Goal: Task Accomplishment & Management: Use online tool/utility

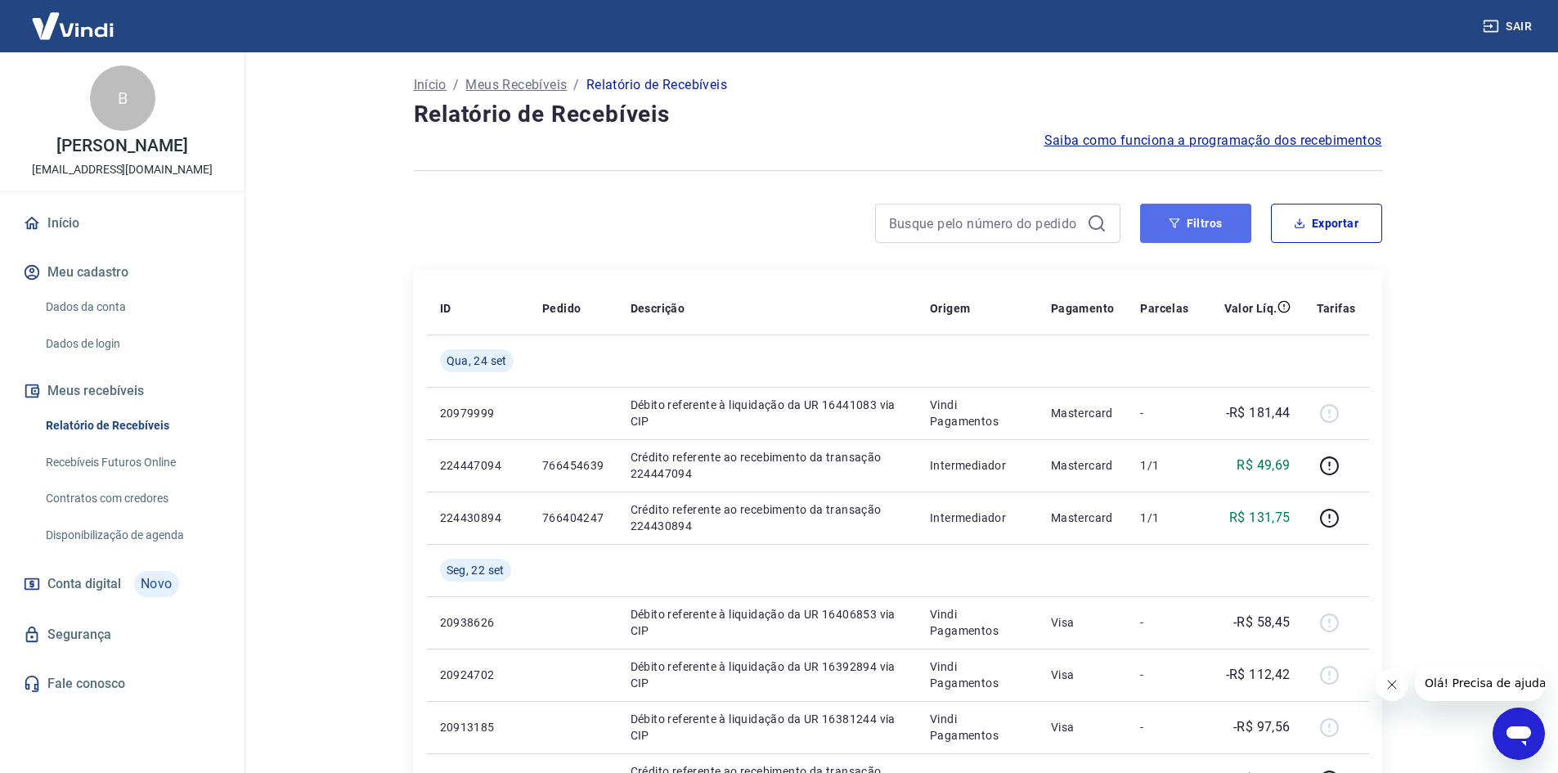
click at [1213, 211] on button "Filtros" at bounding box center [1195, 223] width 111 height 39
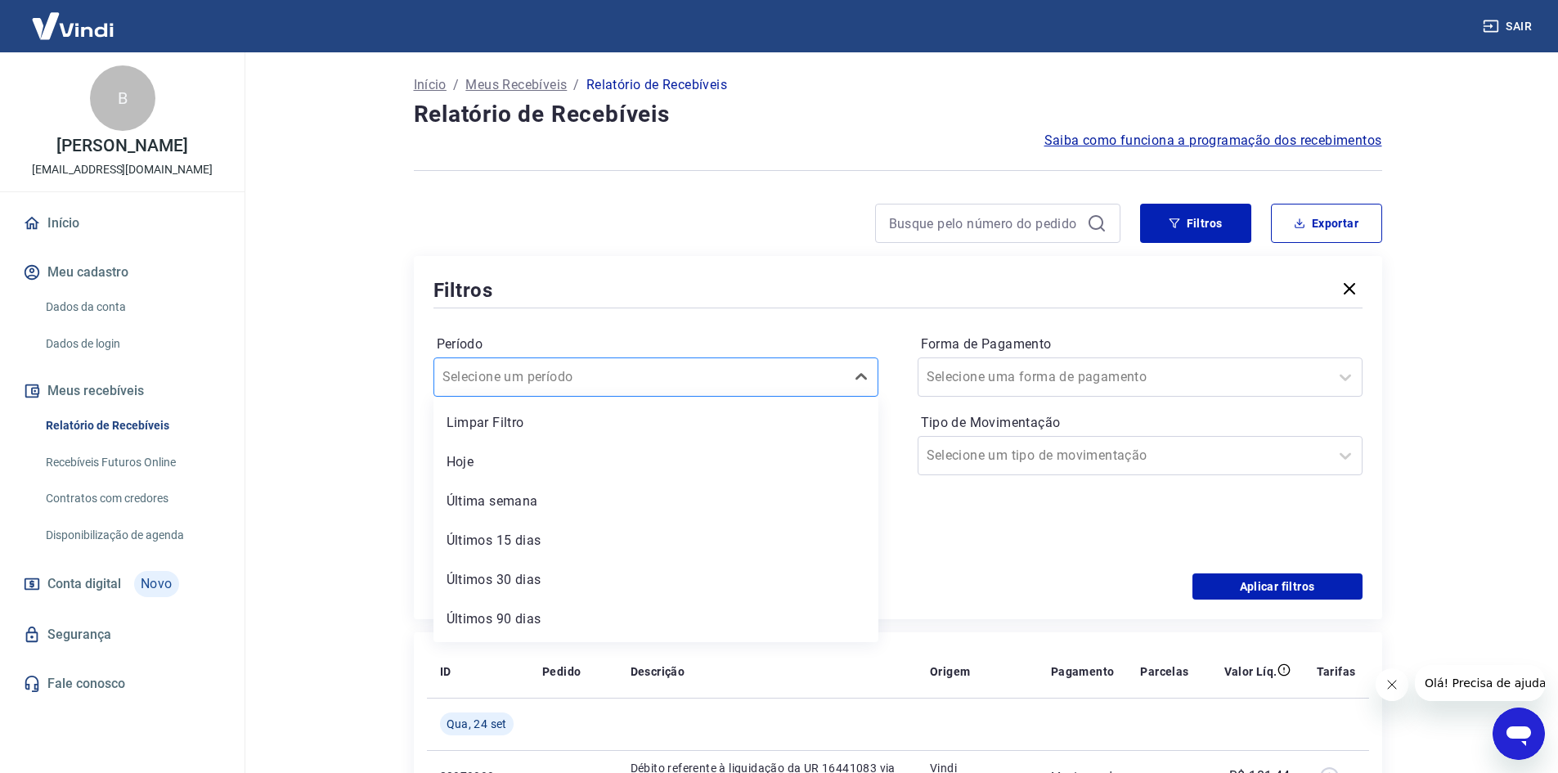
click at [590, 377] on input "Período" at bounding box center [525, 377] width 165 height 20
click at [641, 358] on div "Selecione um período" at bounding box center [656, 376] width 445 height 39
click at [850, 454] on icon at bounding box center [855, 454] width 16 height 2
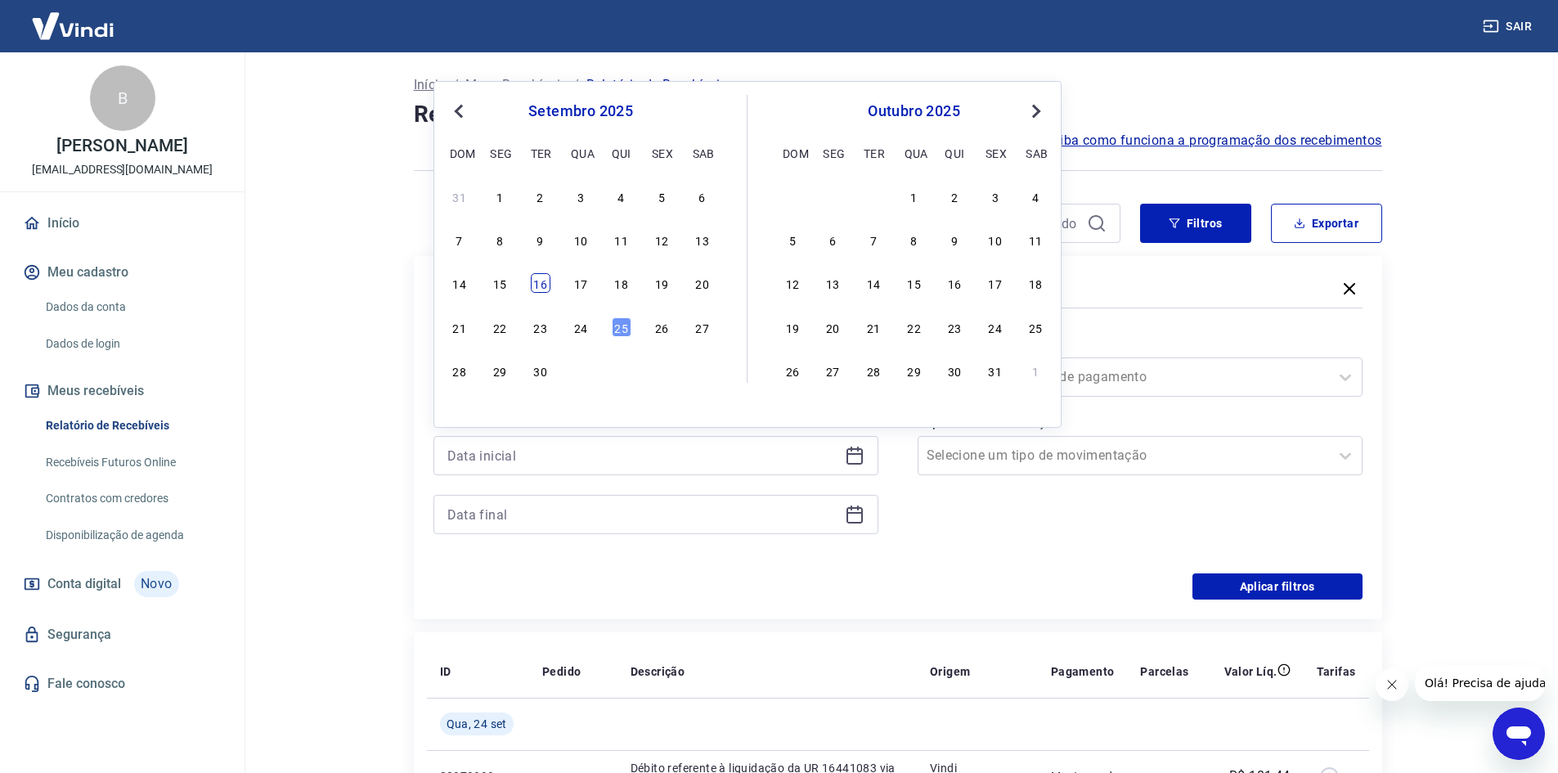
click at [534, 286] on div "16" at bounding box center [541, 283] width 20 height 20
type input "16/09/2025"
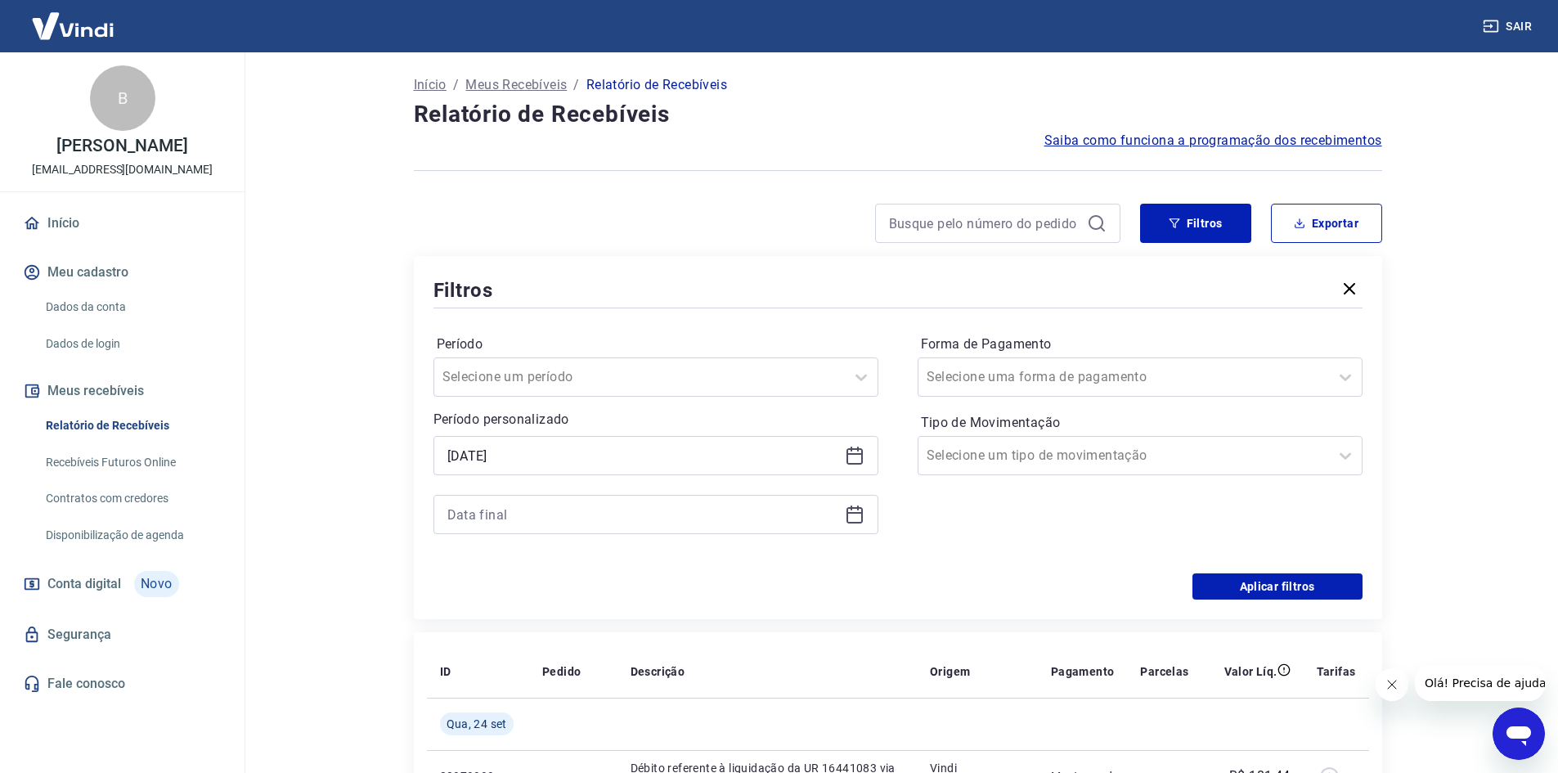
click at [538, 283] on div "Filtros" at bounding box center [898, 290] width 929 height 29
drag, startPoint x: 846, startPoint y: 515, endPoint x: 901, endPoint y: 593, distance: 95.8
click at [848, 513] on icon at bounding box center [855, 515] width 20 height 20
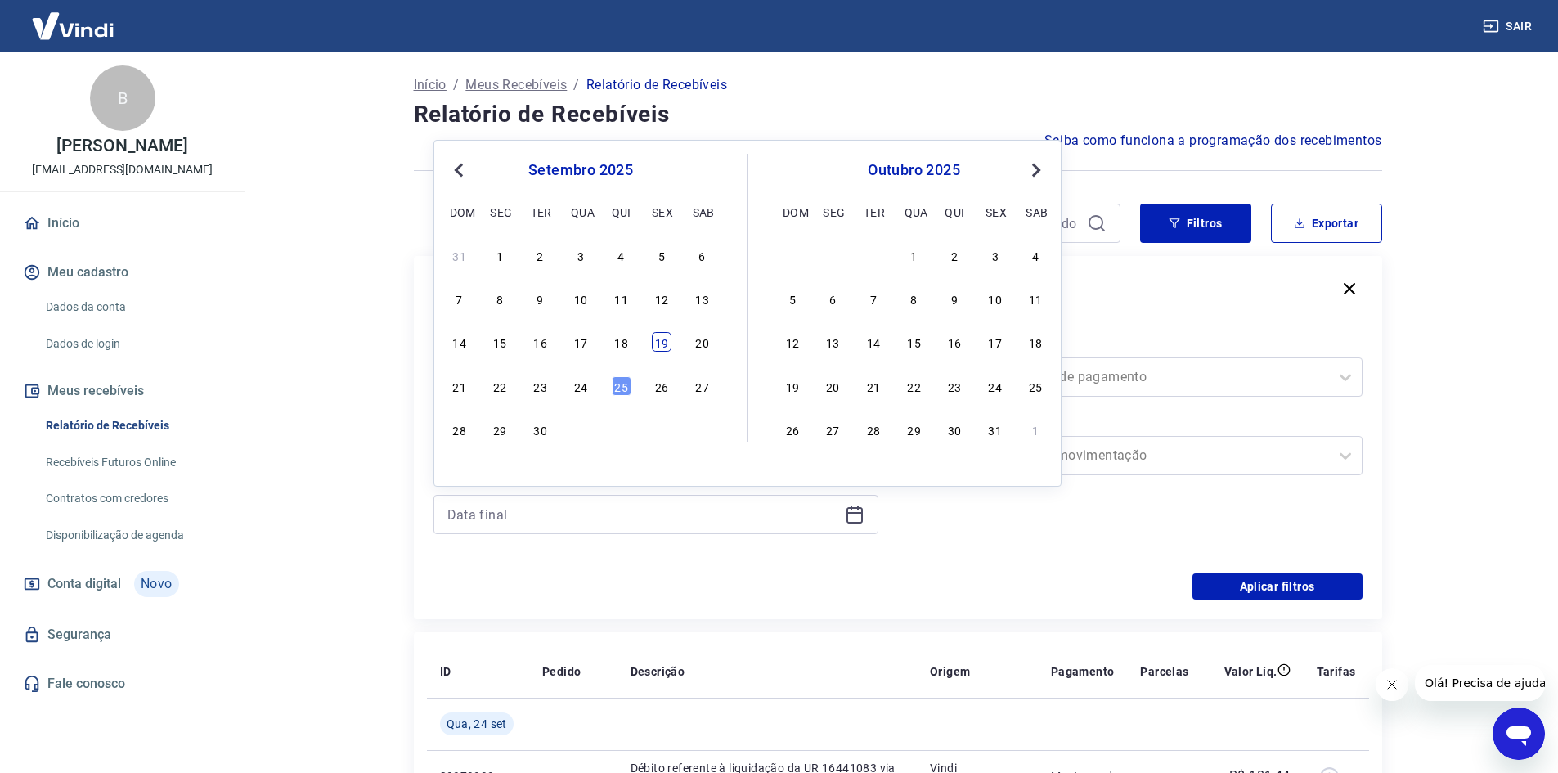
click at [665, 336] on div "19" at bounding box center [662, 342] width 20 height 20
type input "[DATE]"
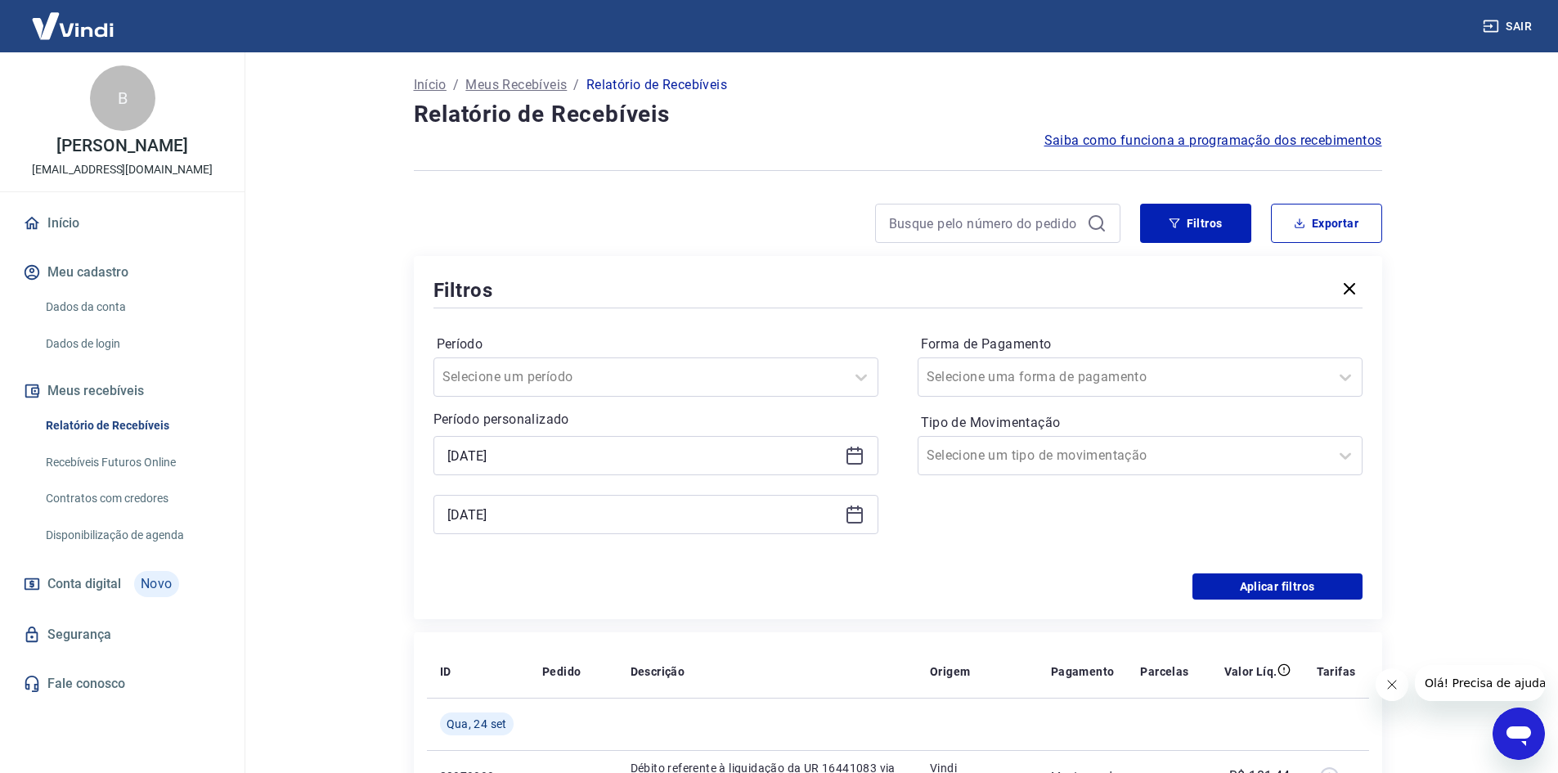
click at [665, 344] on label "Período" at bounding box center [656, 345] width 438 height 20
click at [1080, 450] on div at bounding box center [1124, 455] width 394 height 23
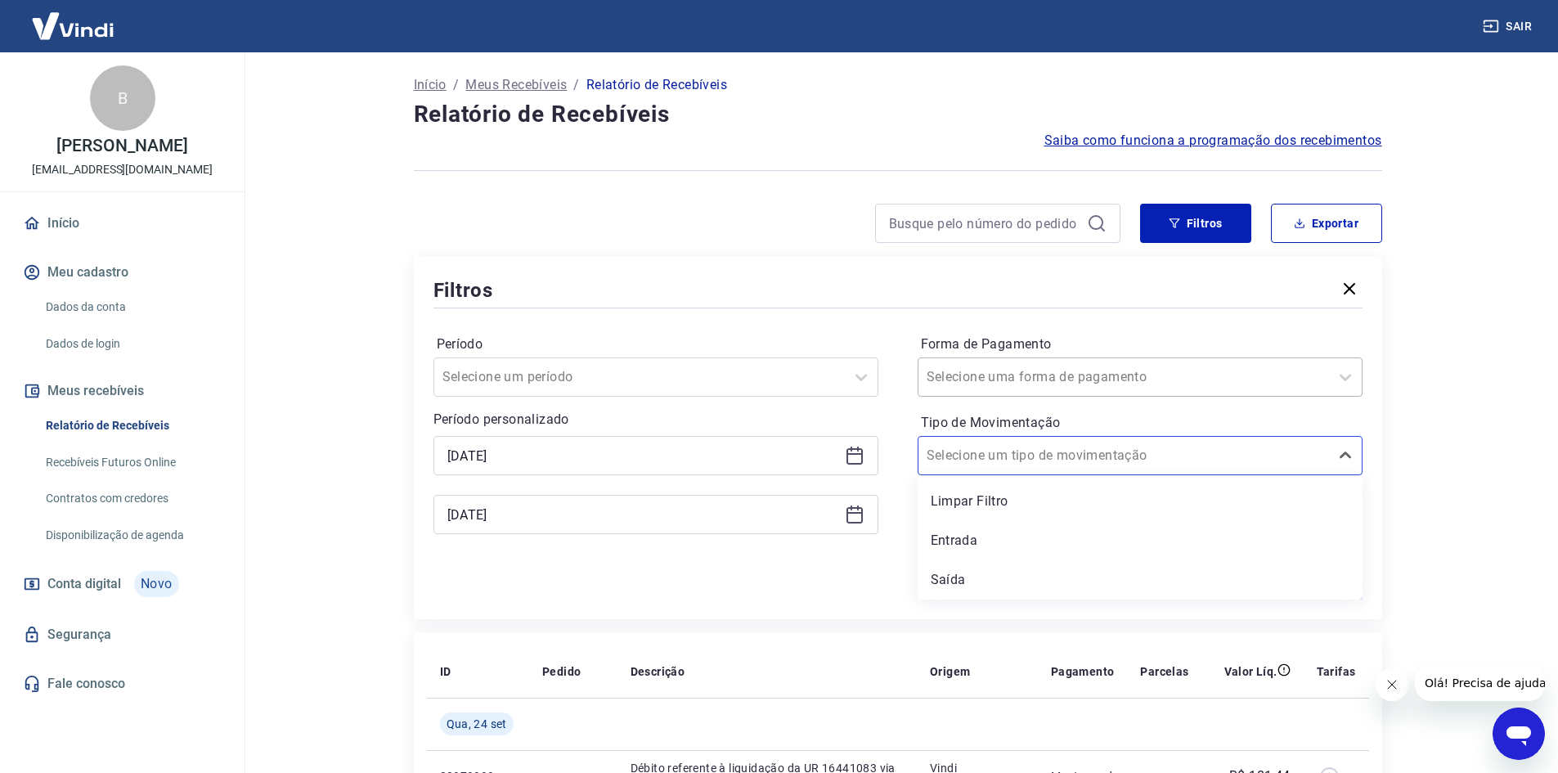
click at [1032, 384] on input "Forma de Pagamento" at bounding box center [1009, 377] width 165 height 20
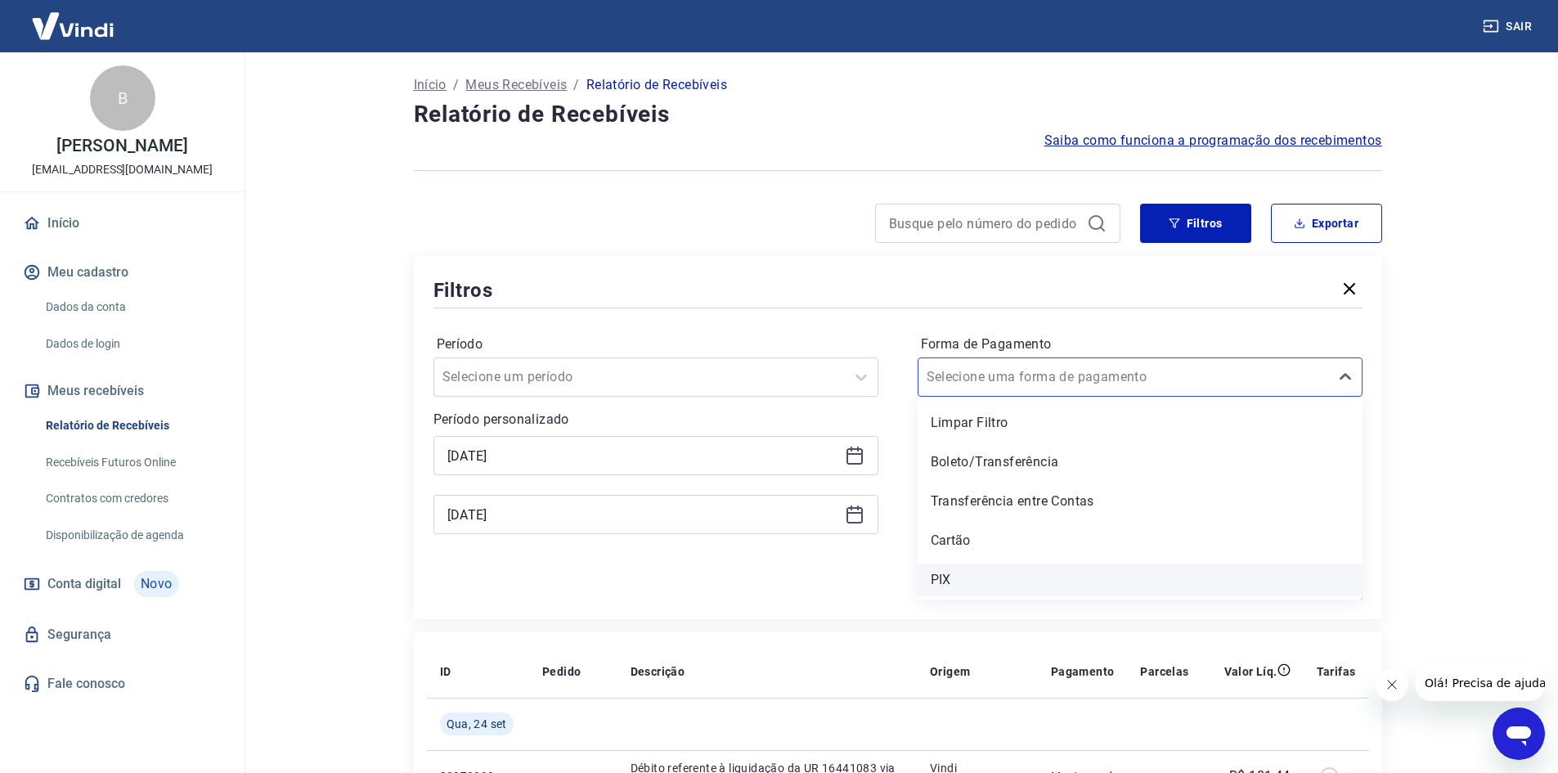
click at [963, 575] on div "PIX" at bounding box center [1140, 580] width 445 height 33
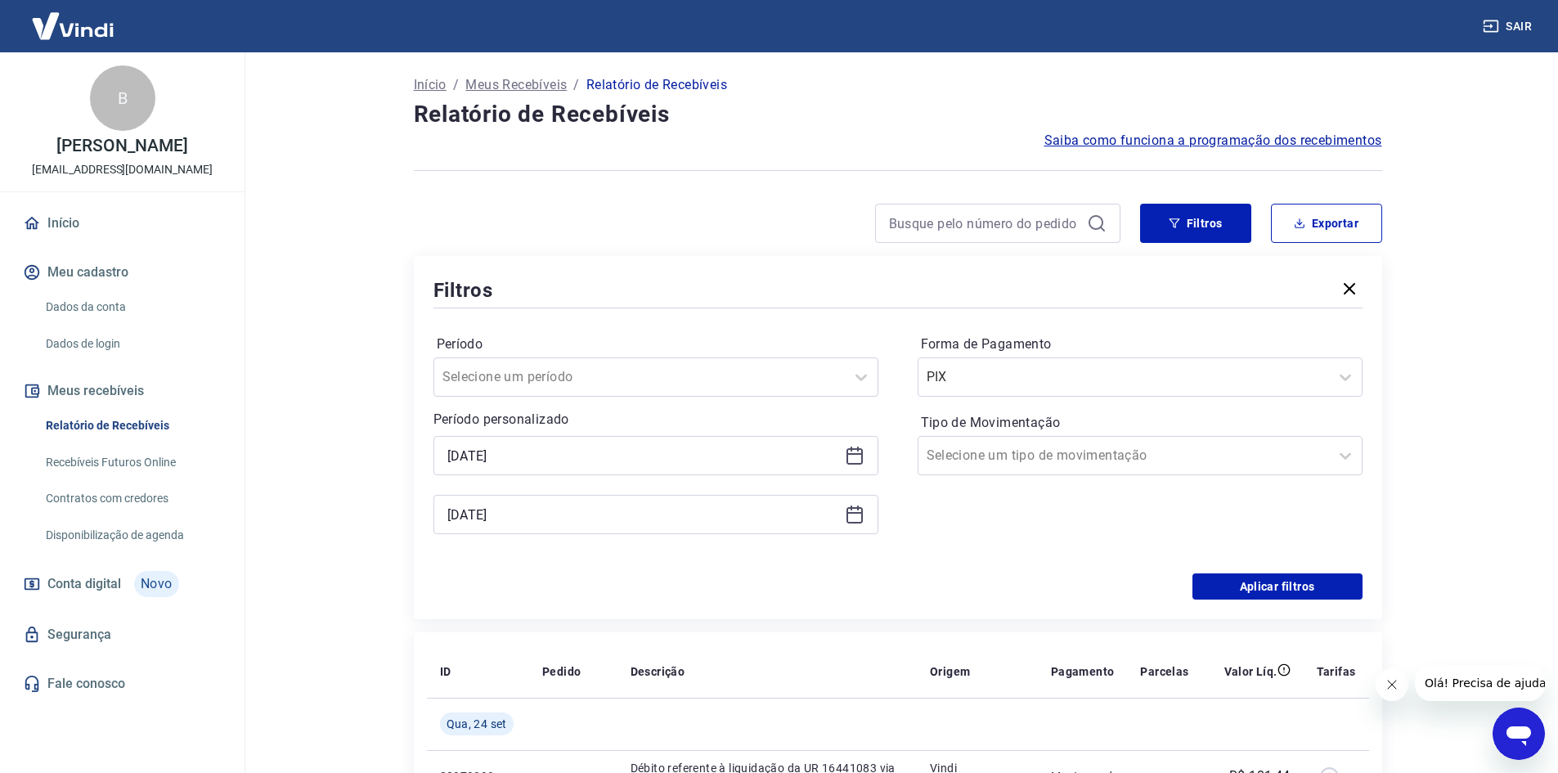
click at [1078, 582] on div "Aplicar filtros" at bounding box center [898, 586] width 929 height 26
drag, startPoint x: 1274, startPoint y: 582, endPoint x: 917, endPoint y: 484, distance: 369.9
click at [1273, 582] on button "Aplicar filtros" at bounding box center [1278, 586] width 170 height 26
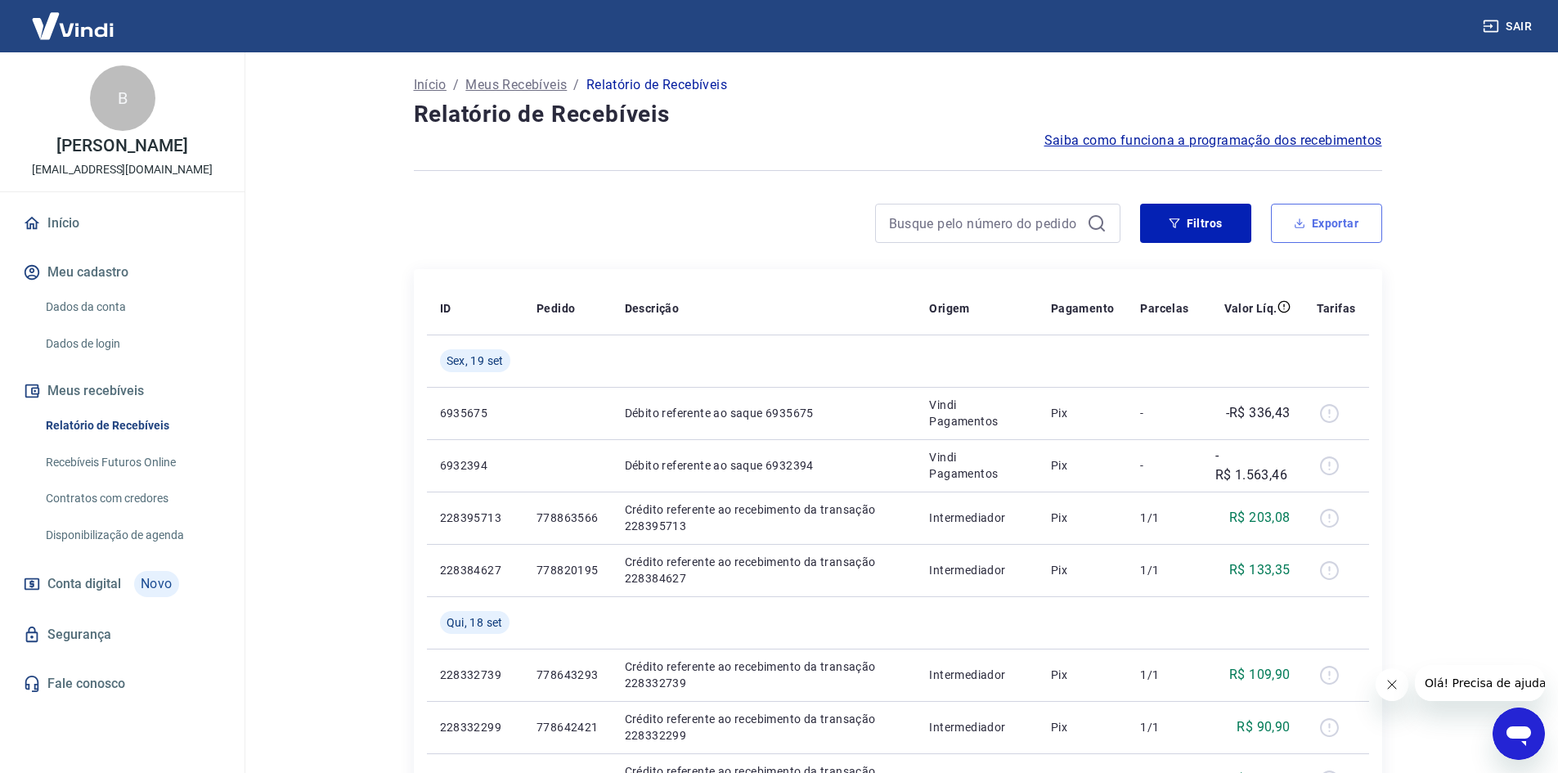
click at [1322, 221] on button "Exportar" at bounding box center [1326, 223] width 111 height 39
type input "16/09/2025"
type input "[DATE]"
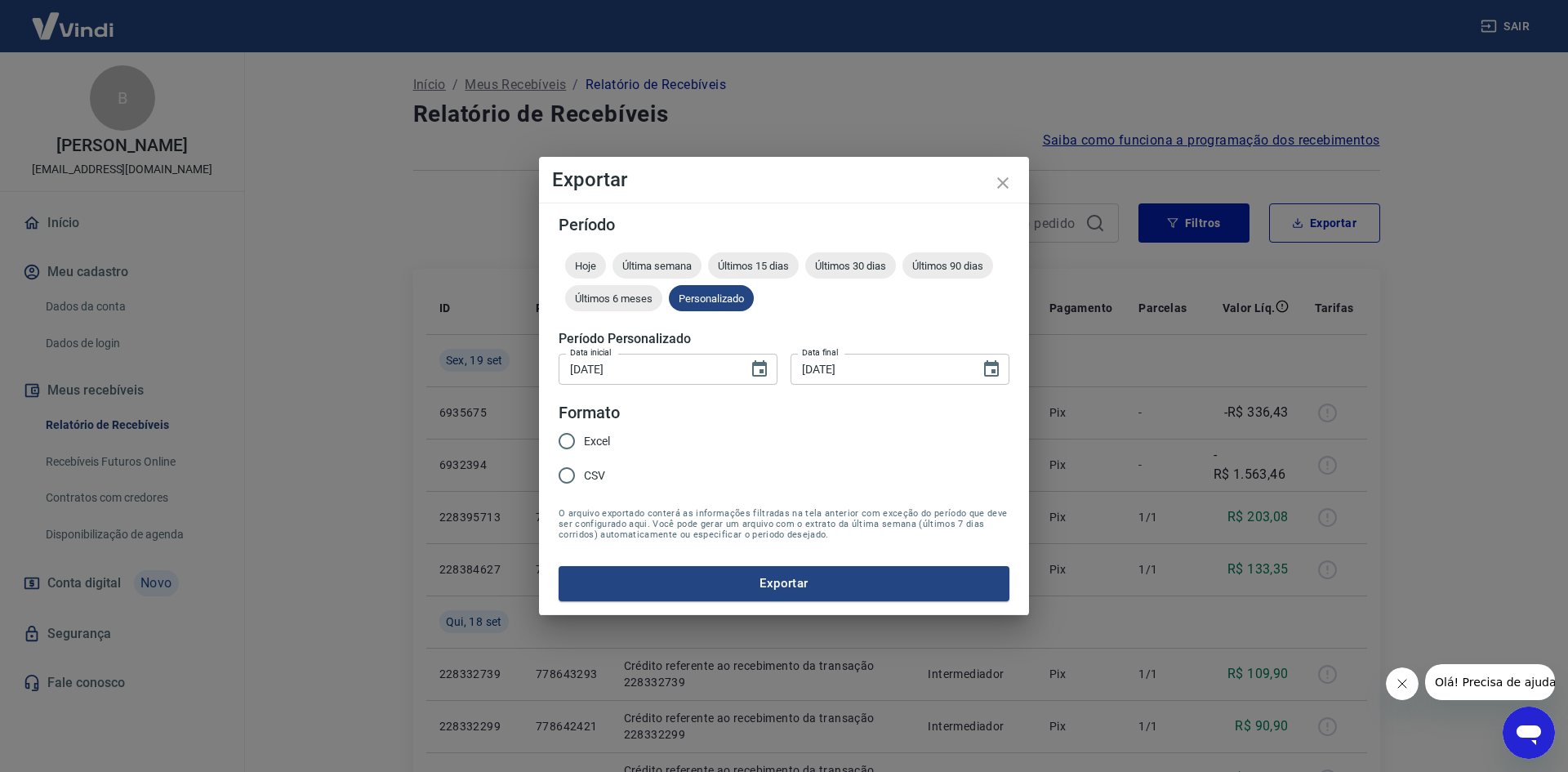
click at [568, 437] on input "Excel" at bounding box center [567, 441] width 34 height 34
radio input "true"
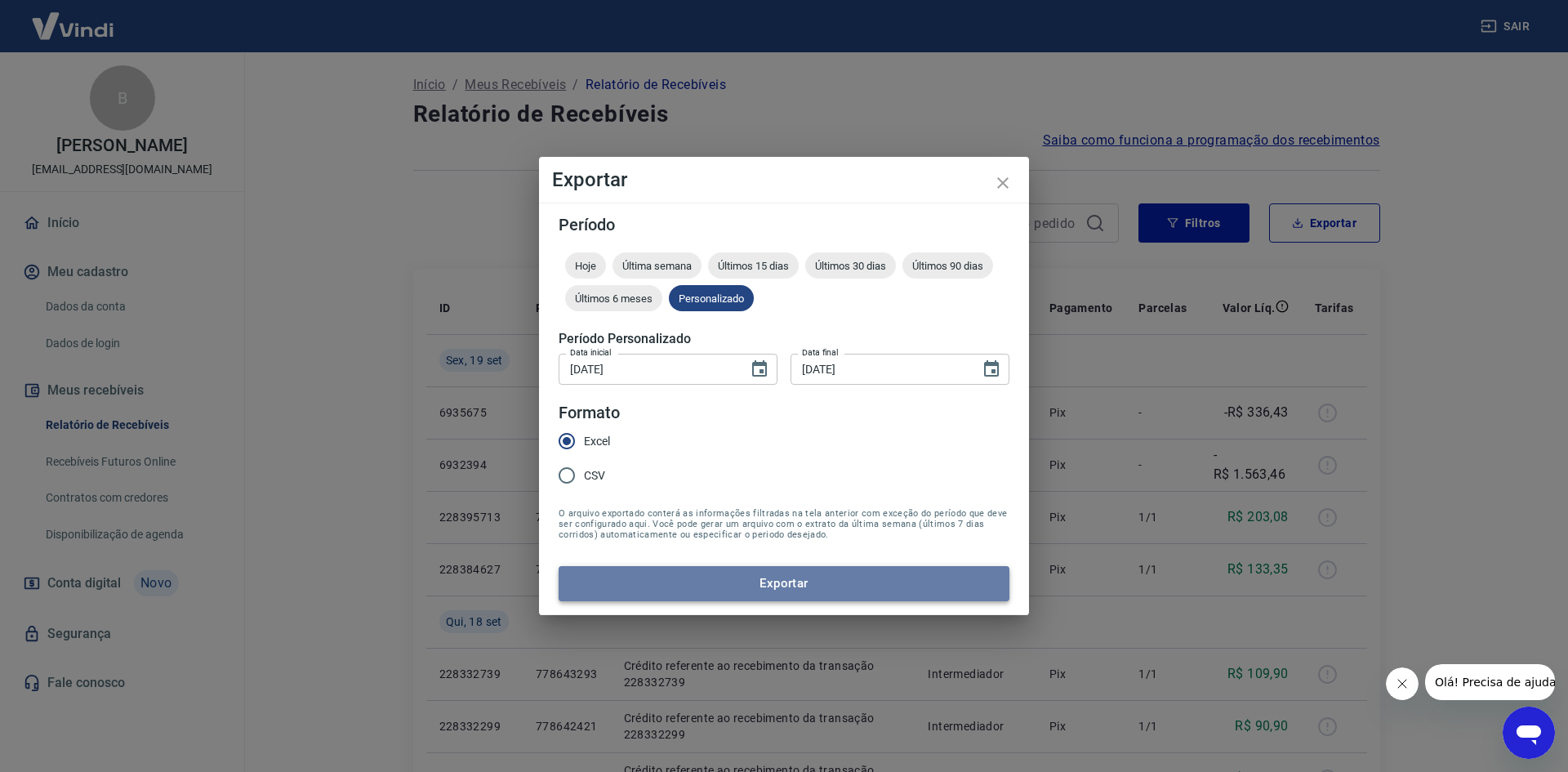
click at [649, 571] on button "Exportar" at bounding box center [784, 583] width 451 height 34
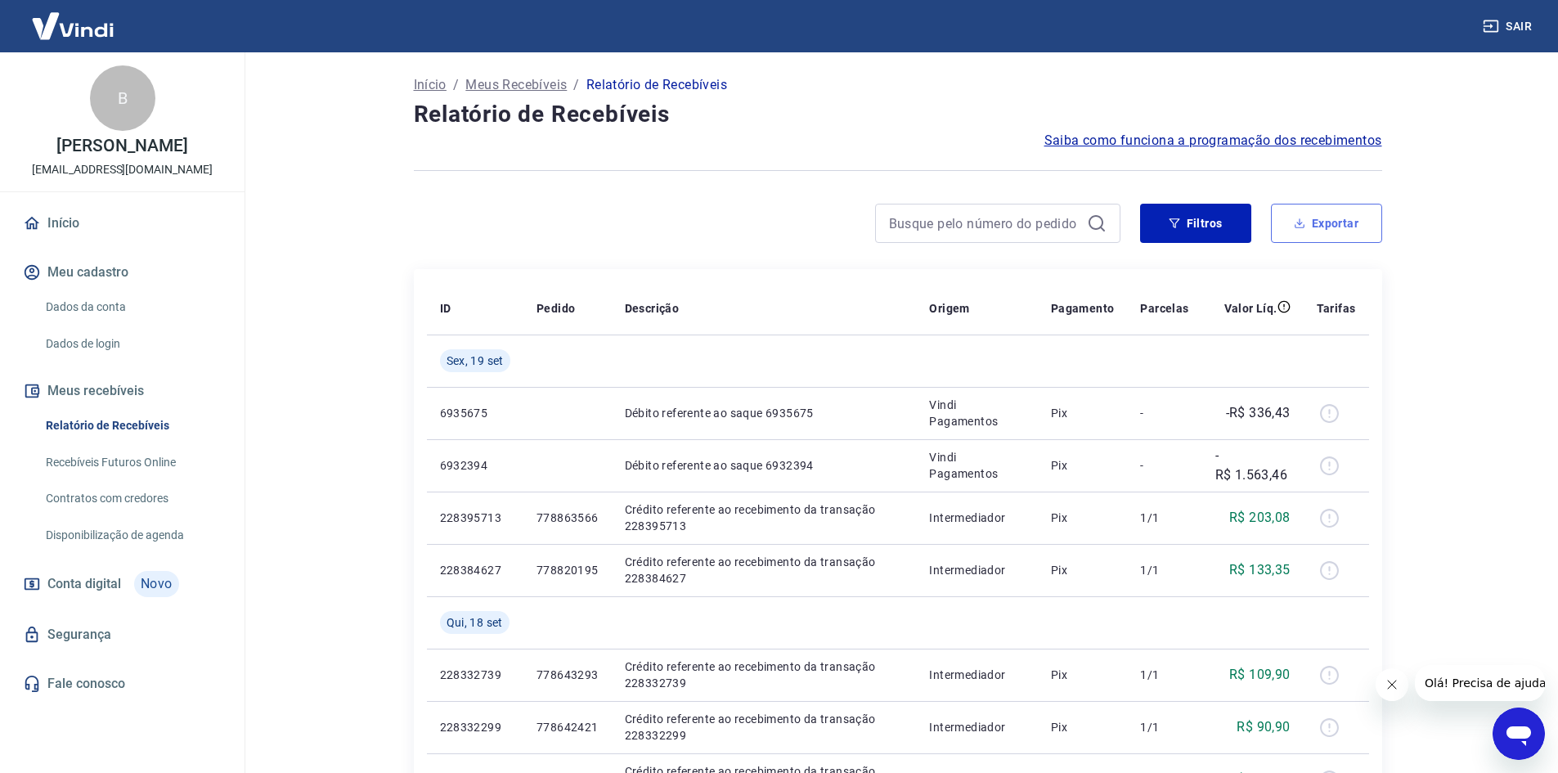
click at [1301, 229] on button "Exportar" at bounding box center [1326, 223] width 111 height 39
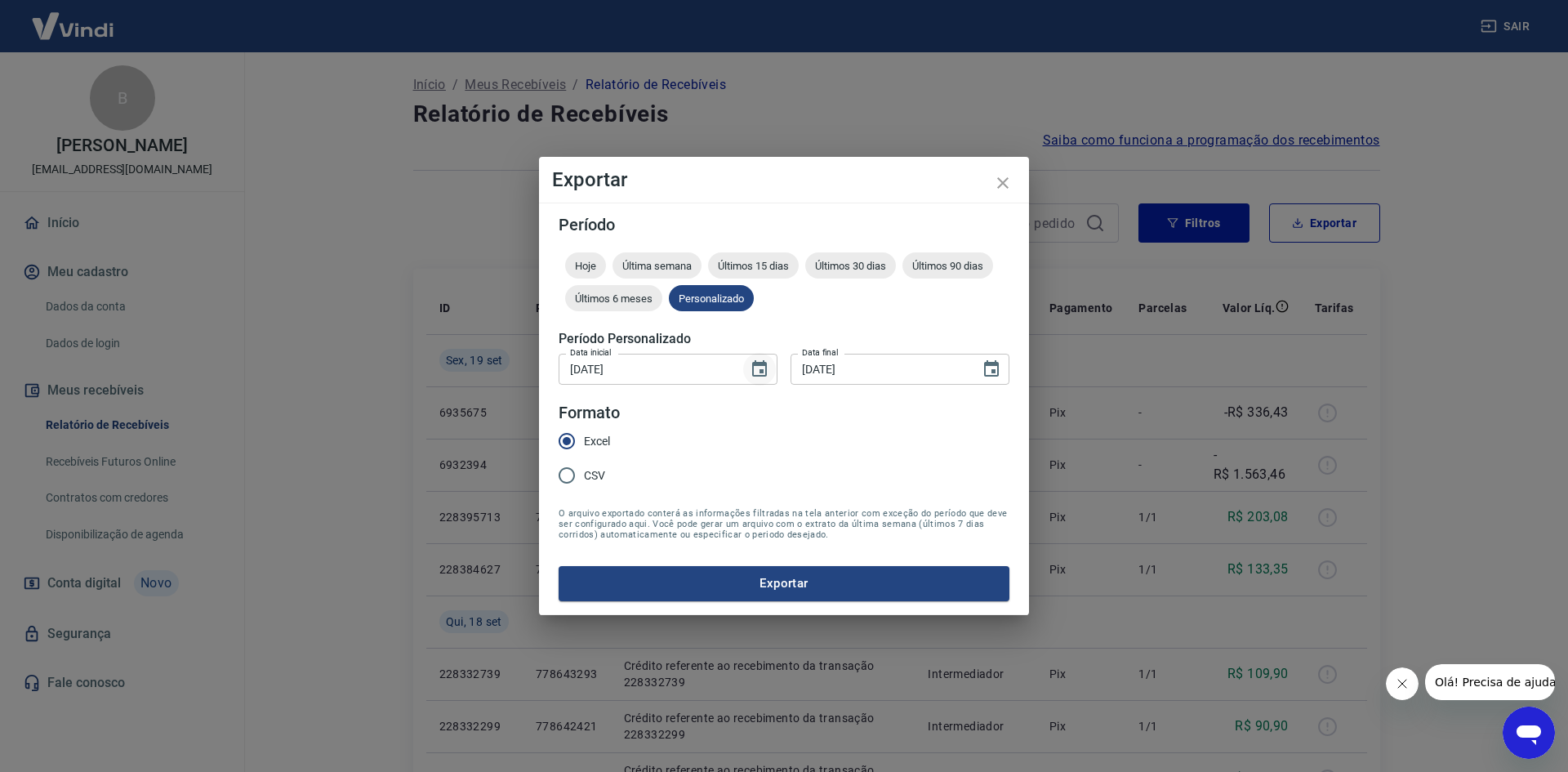
drag, startPoint x: 764, startPoint y: 362, endPoint x: 761, endPoint y: 375, distance: 13.3
click at [762, 362] on icon "Choose date, selected date is 16 de set de 2025" at bounding box center [760, 370] width 20 height 20
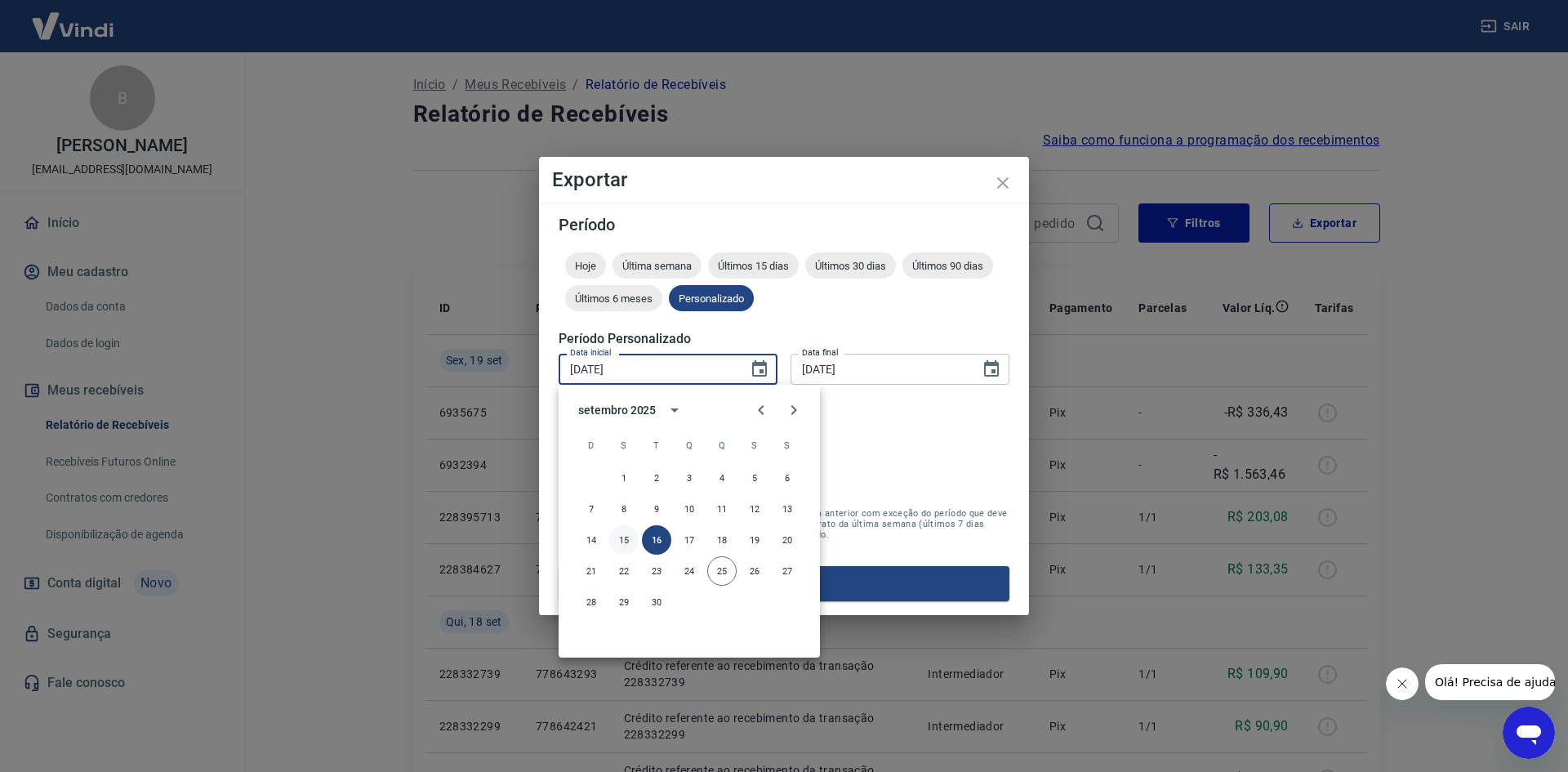
click at [624, 540] on button "15" at bounding box center [623, 539] width 29 height 29
type input "[DATE]"
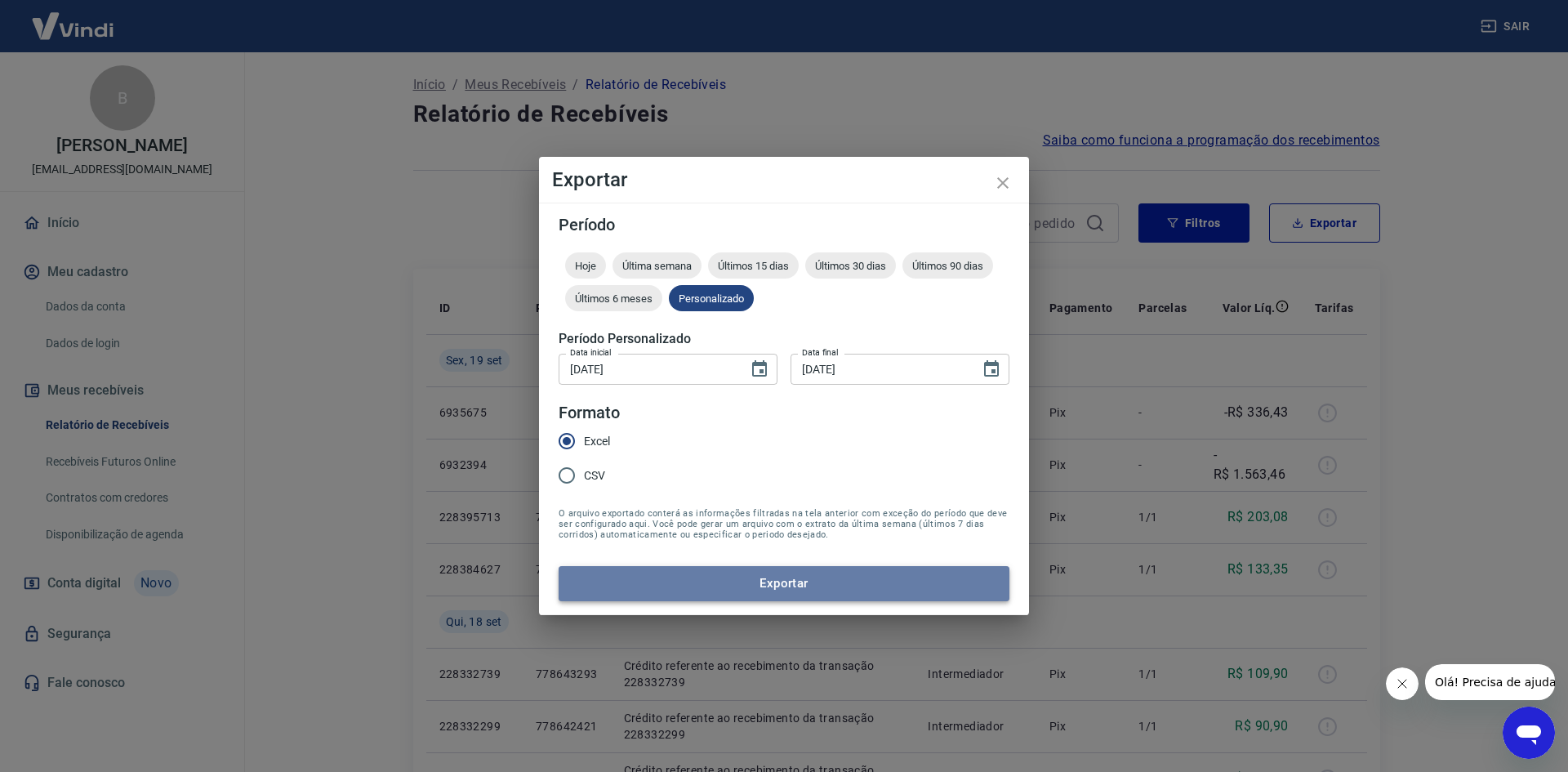
click at [649, 578] on button "Exportar" at bounding box center [784, 583] width 451 height 34
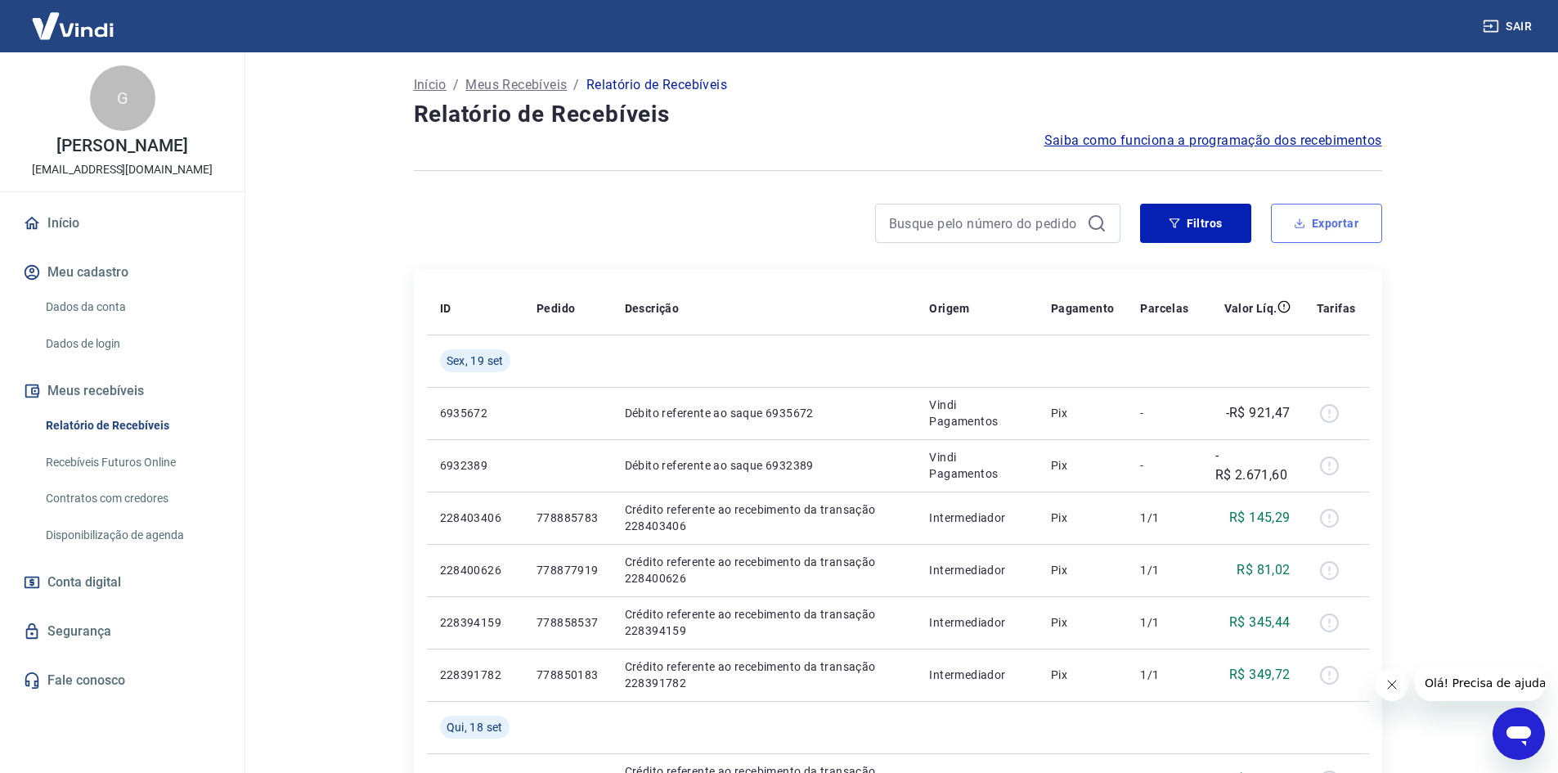
click at [1285, 227] on button "Exportar" at bounding box center [1326, 223] width 111 height 39
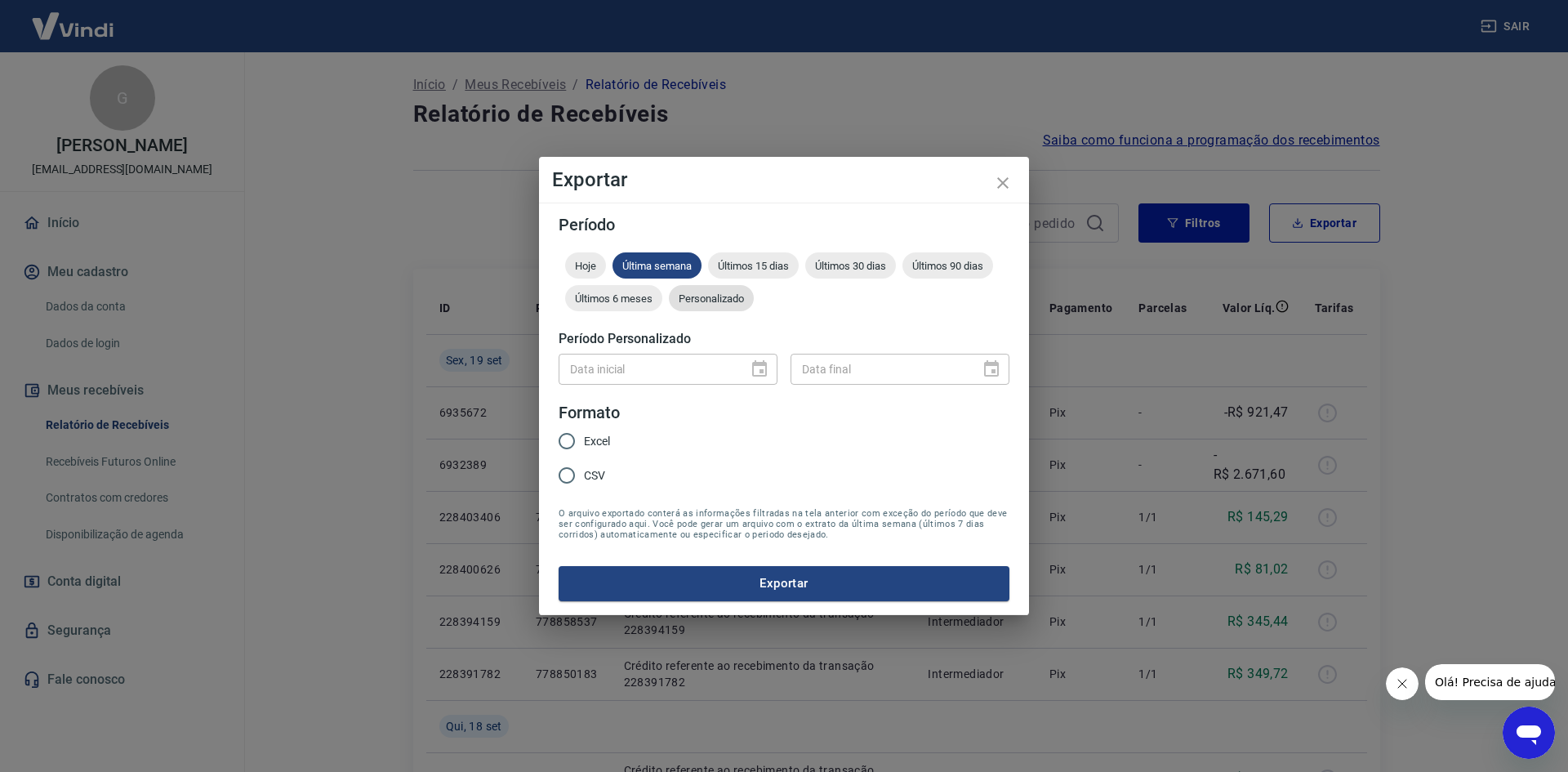
click at [736, 303] on span "Personalizado" at bounding box center [711, 299] width 85 height 12
click at [983, 179] on button "close" at bounding box center [1002, 183] width 39 height 39
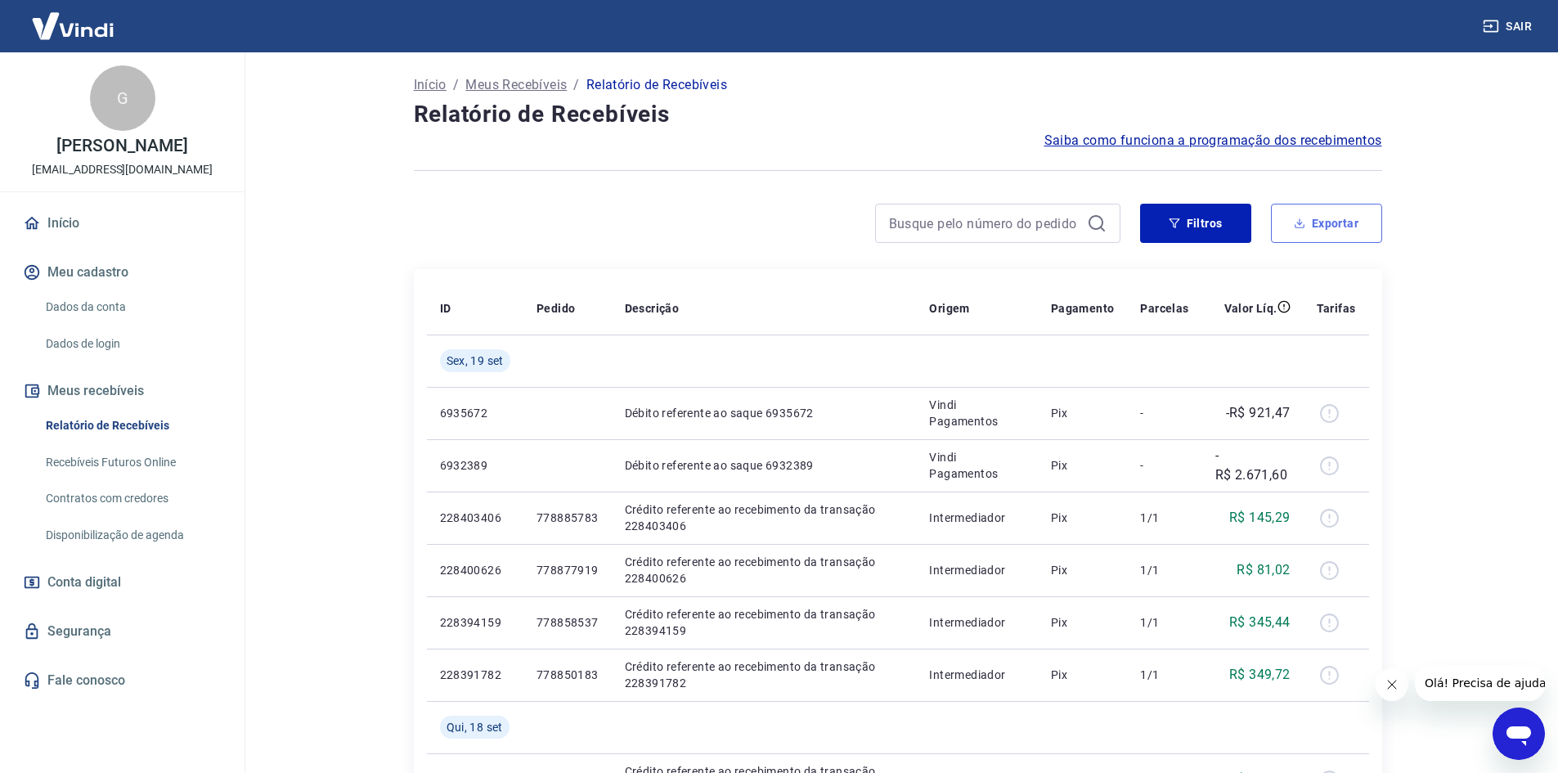
click at [1303, 228] on icon "button" at bounding box center [1299, 223] width 11 height 11
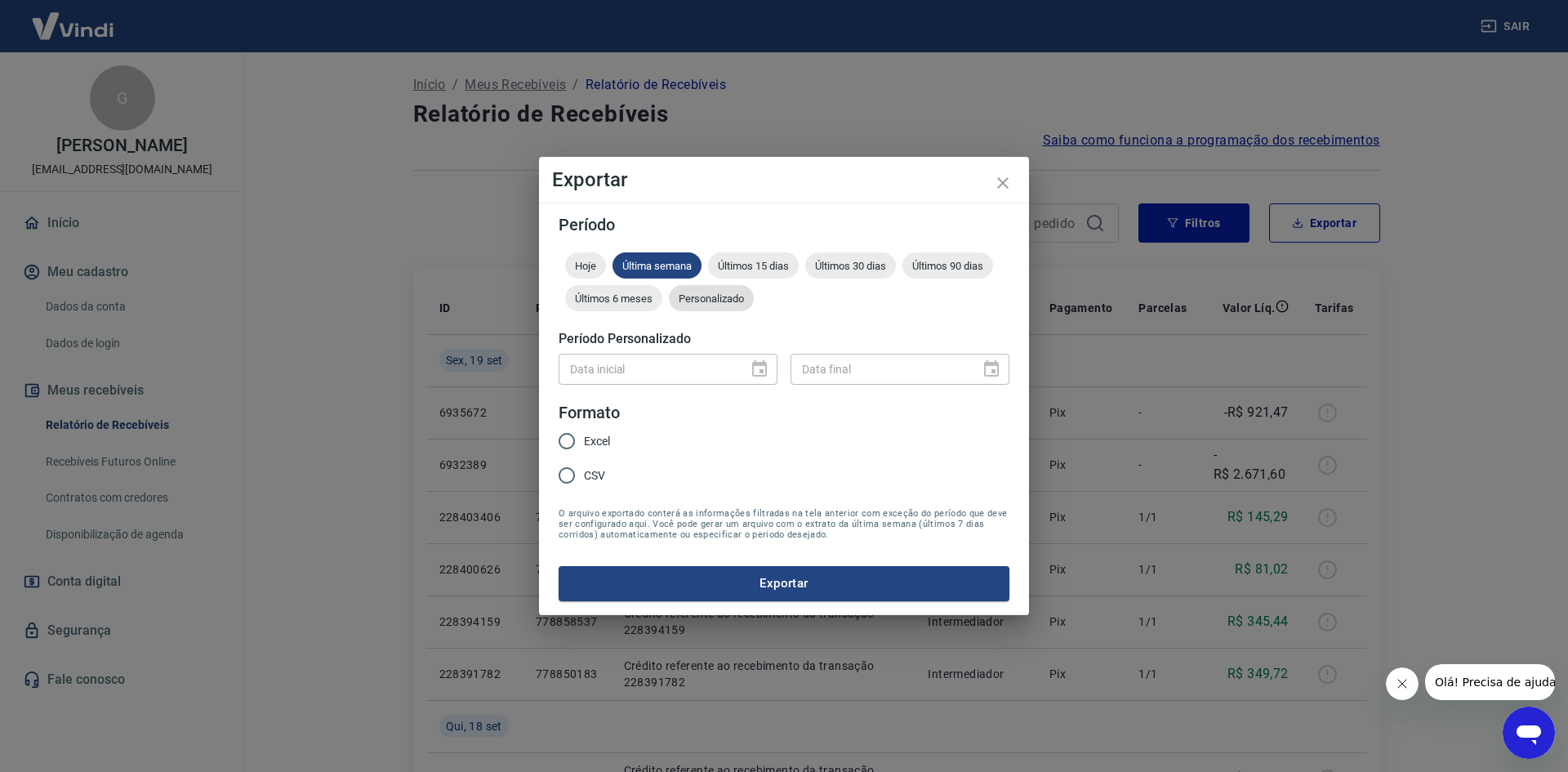
click at [728, 293] on span "Personalizado" at bounding box center [711, 299] width 85 height 12
click at [756, 366] on icon "Choose date" at bounding box center [759, 369] width 15 height 16
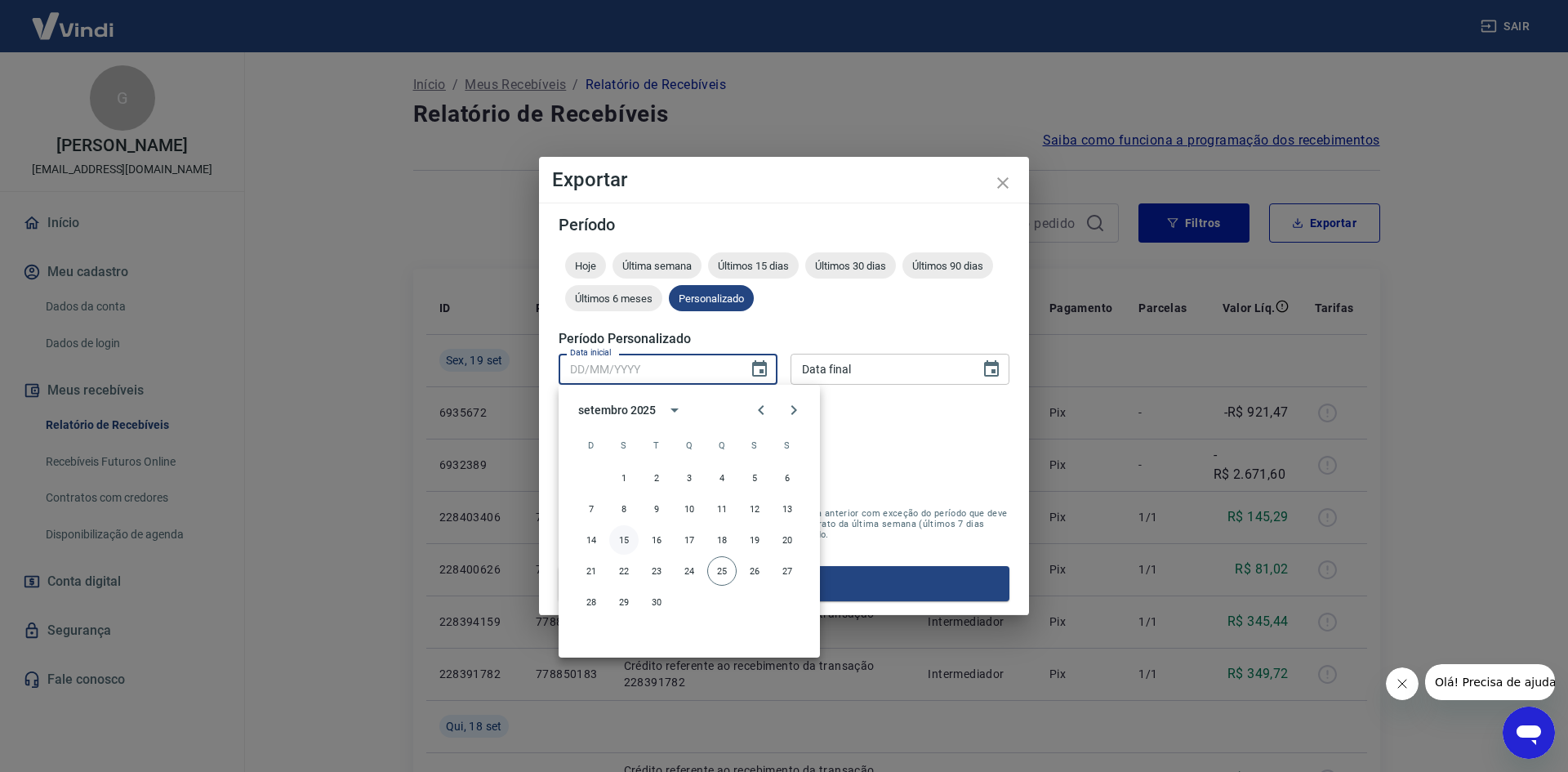
click at [619, 538] on button "15" at bounding box center [623, 539] width 29 height 29
type input "[DATE]"
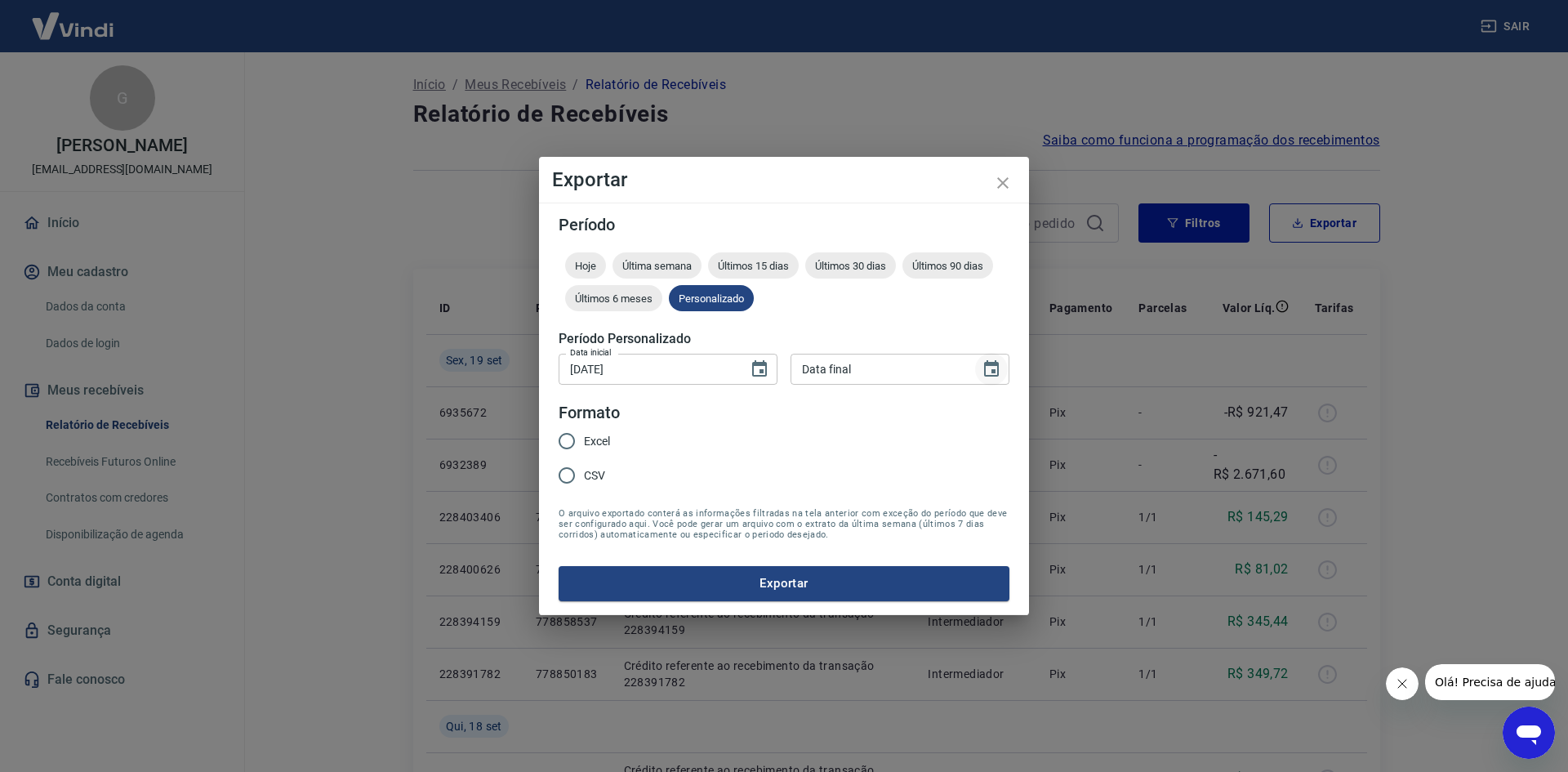
click at [990, 384] on button "Choose date" at bounding box center [991, 369] width 33 height 33
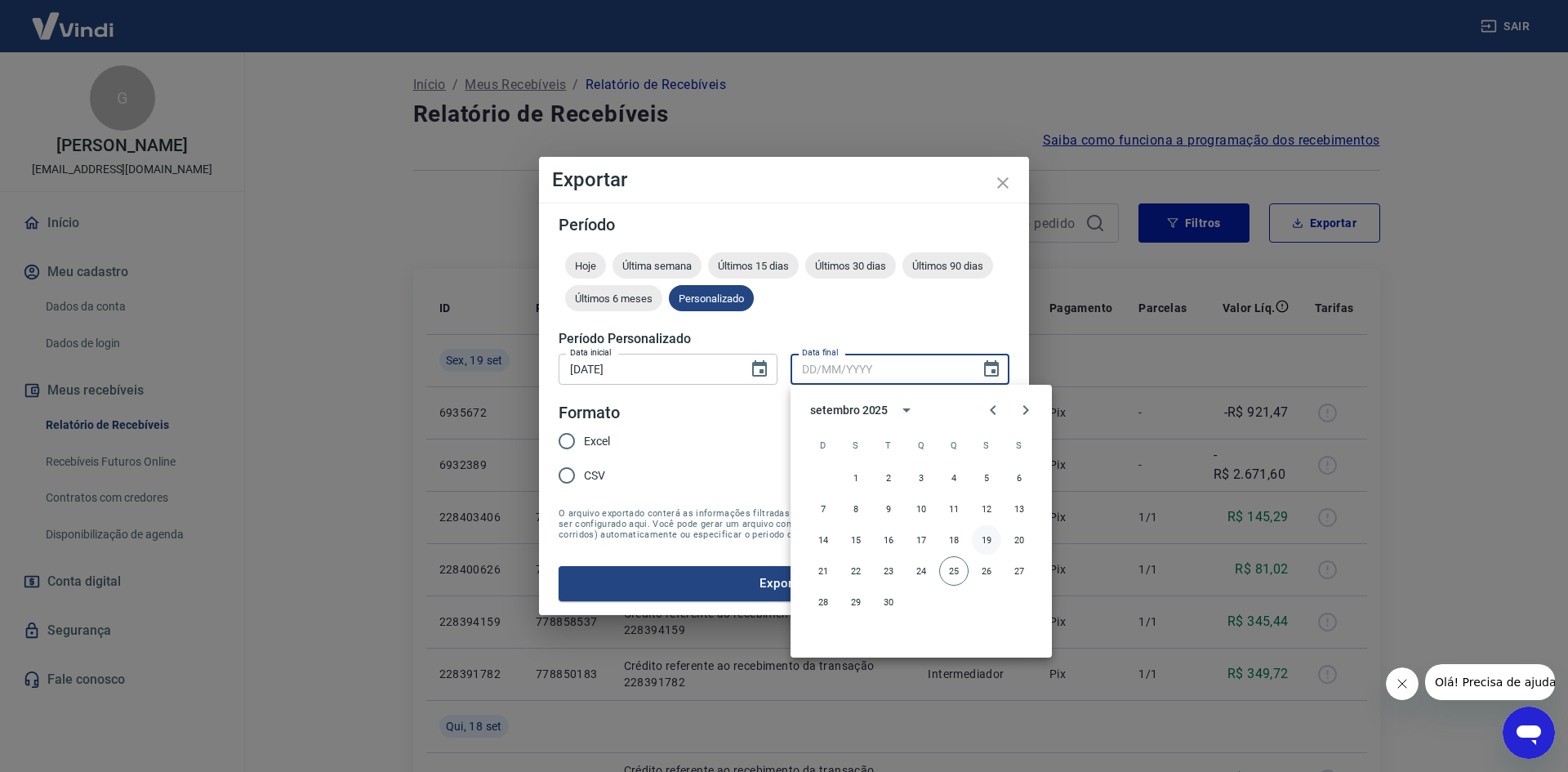
click at [982, 539] on button "19" at bounding box center [985, 539] width 29 height 29
type input "[DATE]"
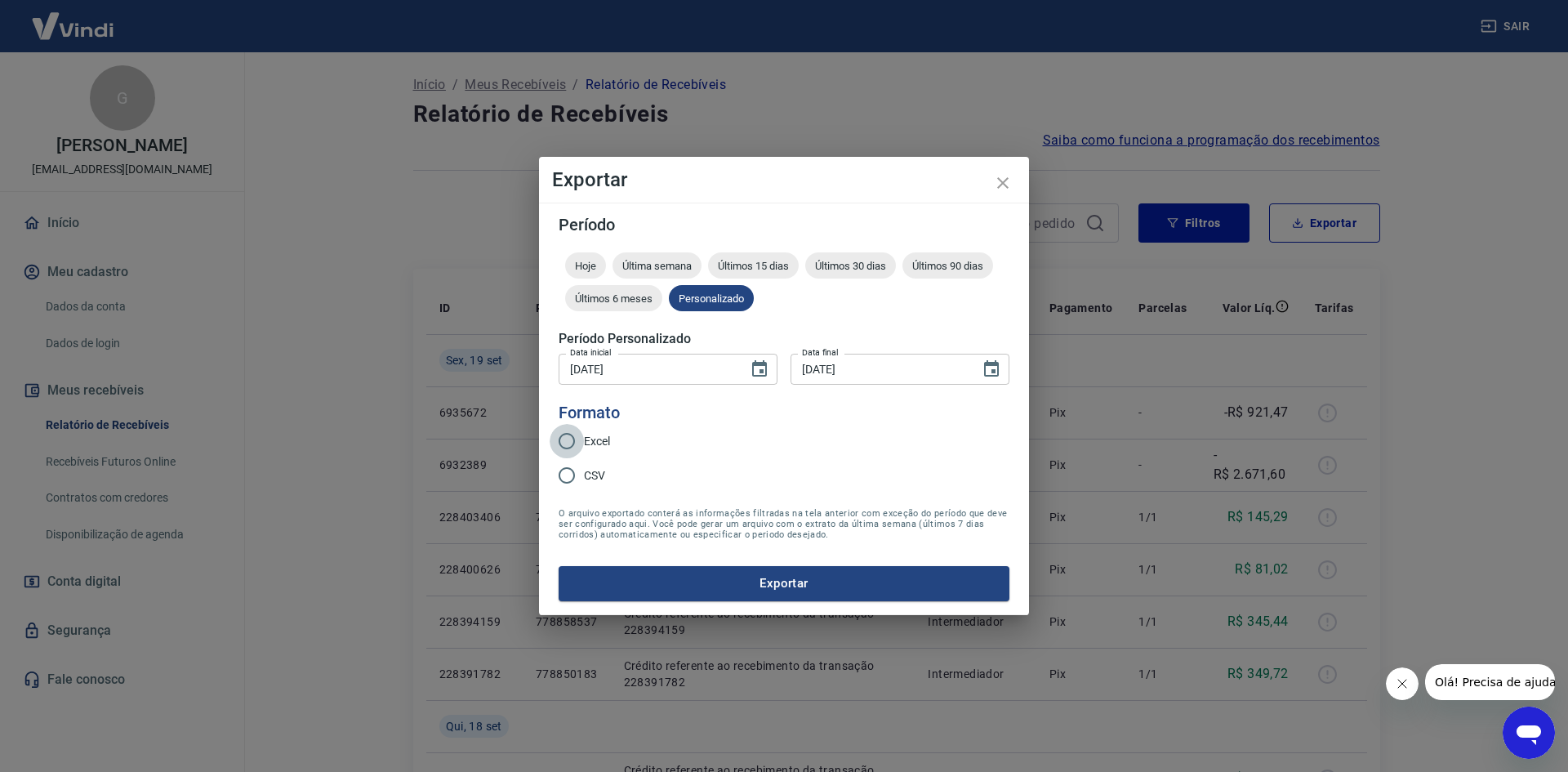
click at [577, 441] on input "Excel" at bounding box center [567, 441] width 34 height 34
radio input "true"
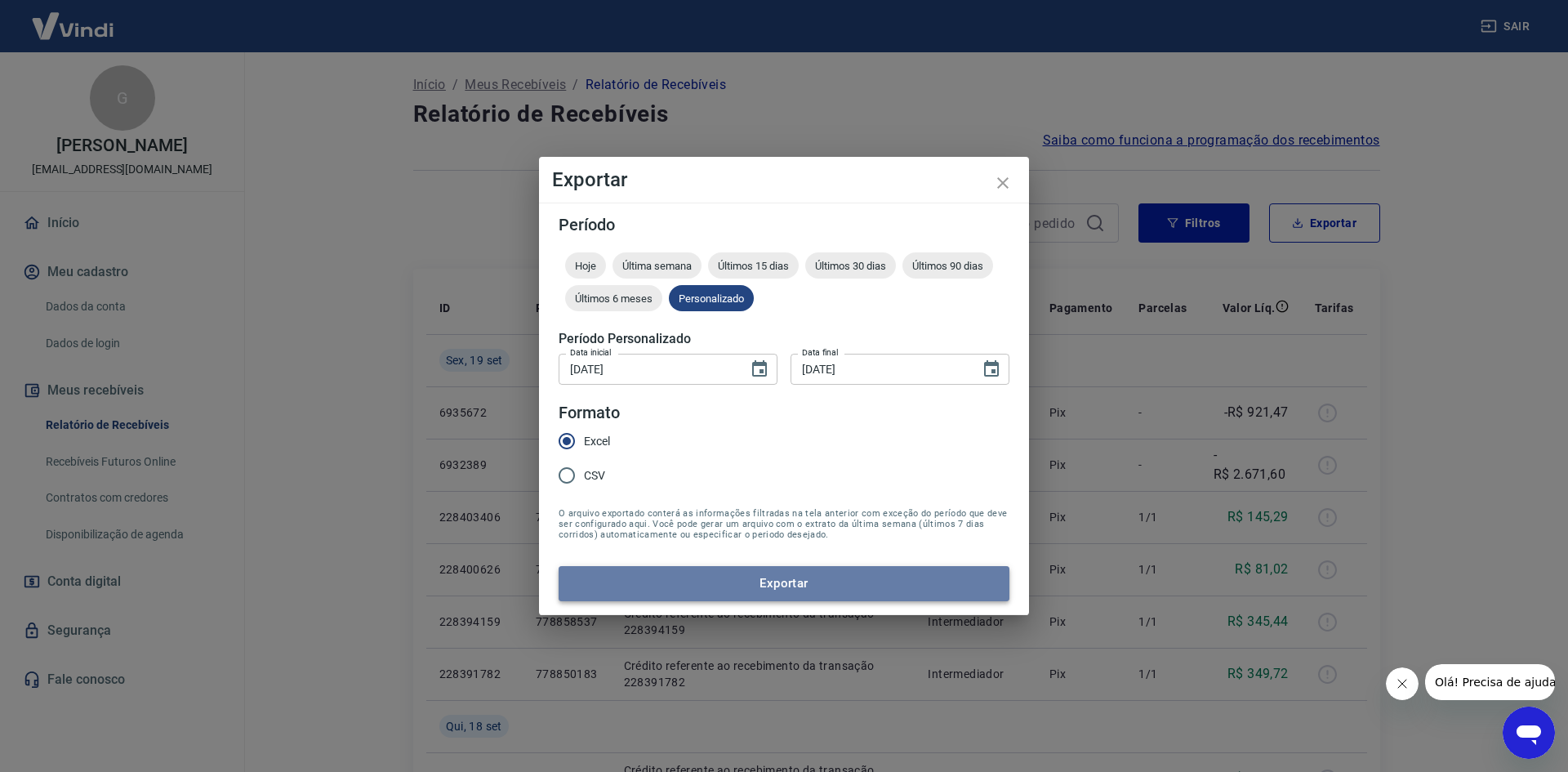
click at [664, 572] on button "Exportar" at bounding box center [784, 583] width 451 height 34
